Goal: Check status: Check status

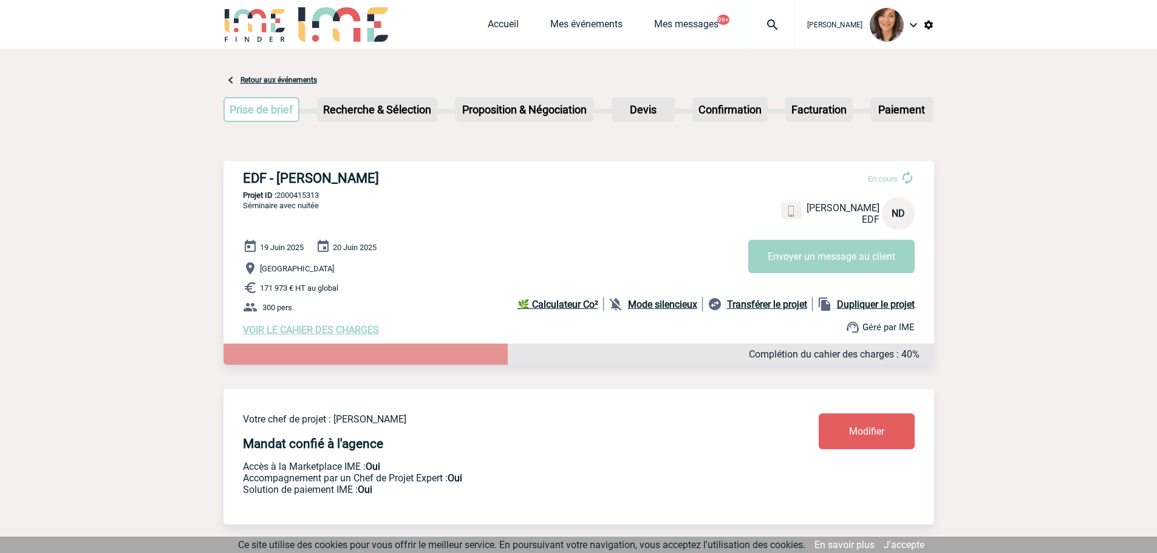
click at [780, 27] on img at bounding box center [773, 25] width 44 height 15
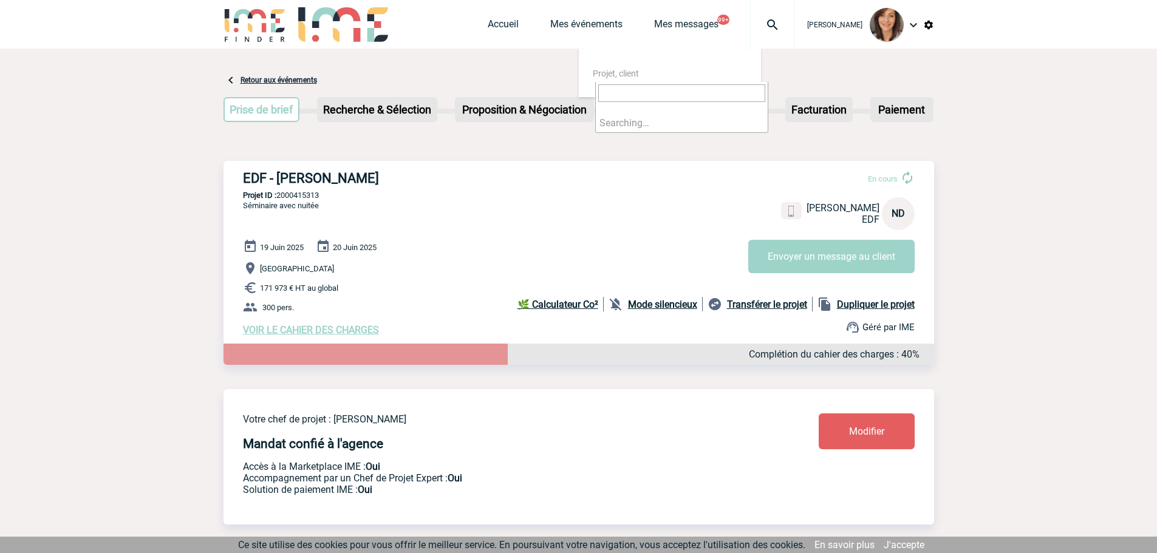
type input "2000420830"
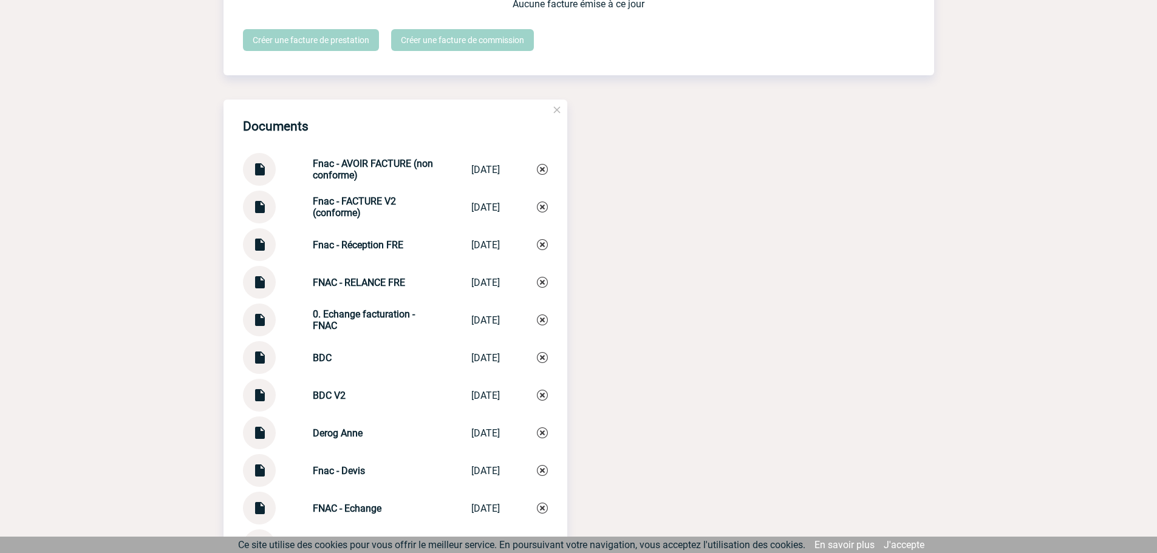
scroll to position [1215, 0]
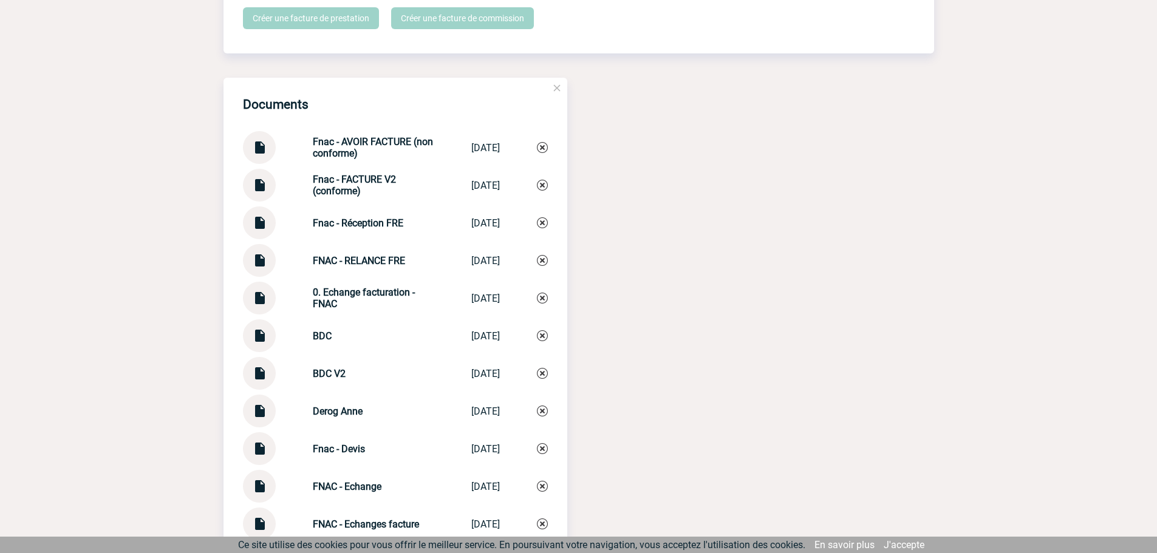
click at [263, 155] on img at bounding box center [259, 143] width 16 height 24
click at [263, 381] on img at bounding box center [259, 369] width 16 height 24
click at [256, 381] on img at bounding box center [259, 369] width 16 height 24
click at [262, 339] on img at bounding box center [259, 331] width 16 height 24
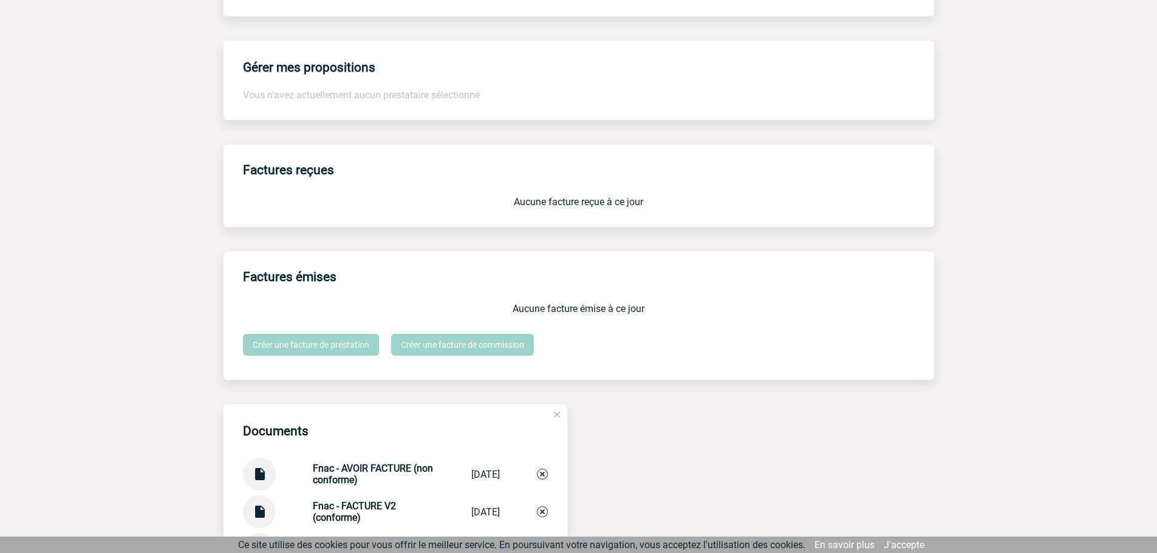
scroll to position [850, 0]
